Goal: Book appointment/travel/reservation

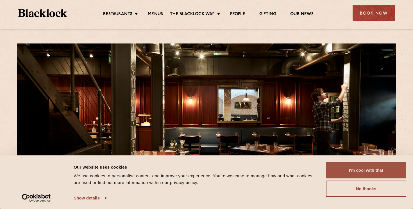
click at [354, 169] on button "I'm cool with that" at bounding box center [366, 170] width 80 height 16
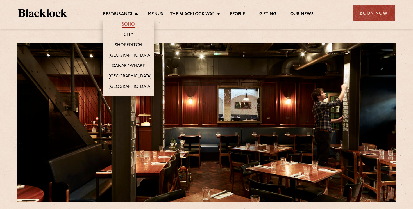
click at [126, 24] on link "Soho" at bounding box center [128, 25] width 13 height 6
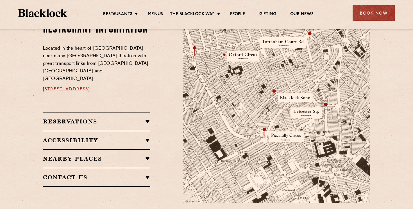
scroll to position [339, 0]
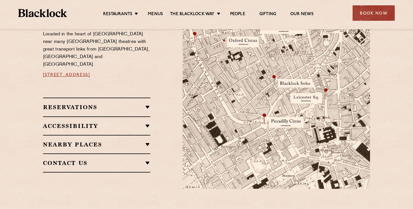
click at [125, 104] on h2 "Reservations" at bounding box center [97, 107] width 108 height 7
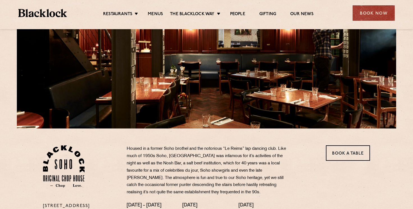
scroll to position [0, 0]
